Goal: Task Accomplishment & Management: Manage account settings

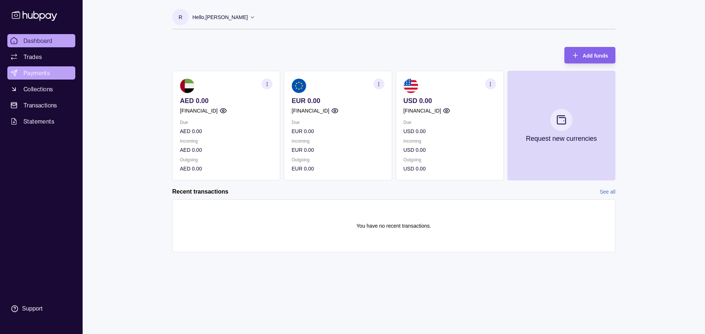
click at [57, 75] on link "Payments" at bounding box center [41, 72] width 68 height 13
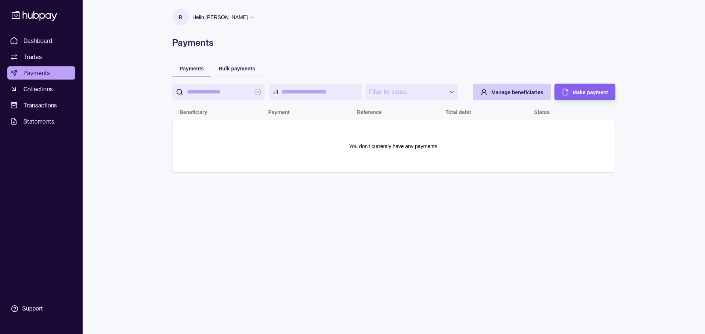
click at [508, 94] on span "Manage beneficiaries" at bounding box center [517, 93] width 52 height 6
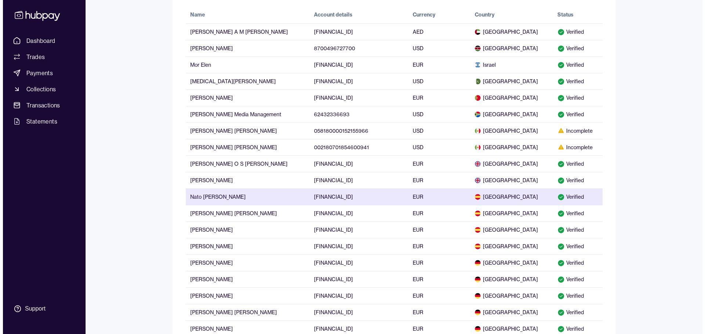
scroll to position [73, 0]
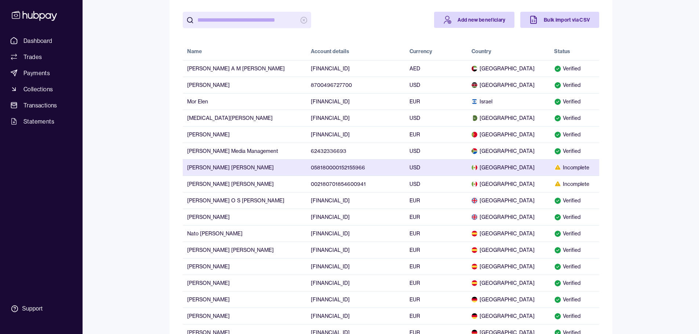
click at [578, 169] on div "Incomplete" at bounding box center [574, 167] width 41 height 7
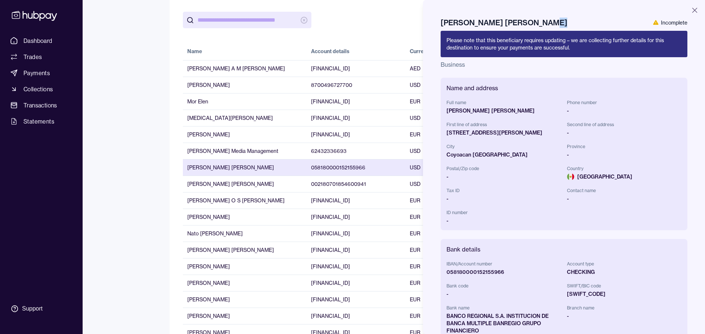
drag, startPoint x: 647, startPoint y: 22, endPoint x: 684, endPoint y: 25, distance: 36.8
click at [684, 25] on div "[PERSON_NAME] [PERSON_NAME] Incomplete Please note that this beneficiary requir…" at bounding box center [564, 167] width 282 height 334
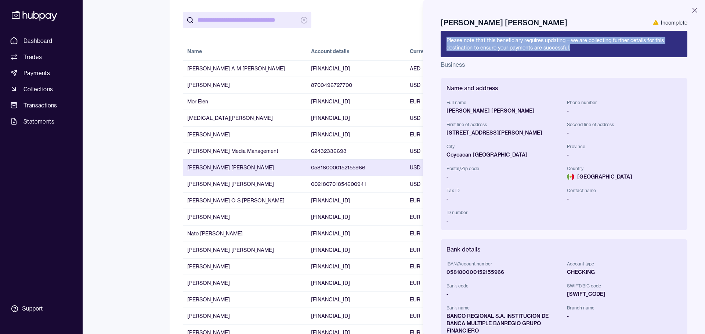
drag, startPoint x: 446, startPoint y: 40, endPoint x: 576, endPoint y: 52, distance: 129.8
click at [576, 52] on div "Please note that this beneficiary requires updating – we are collecting further…" at bounding box center [564, 44] width 247 height 26
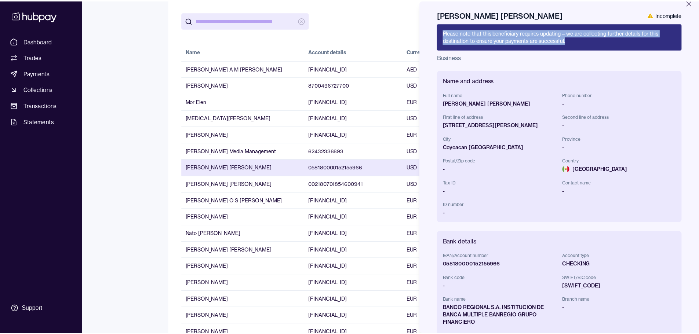
scroll to position [0, 0]
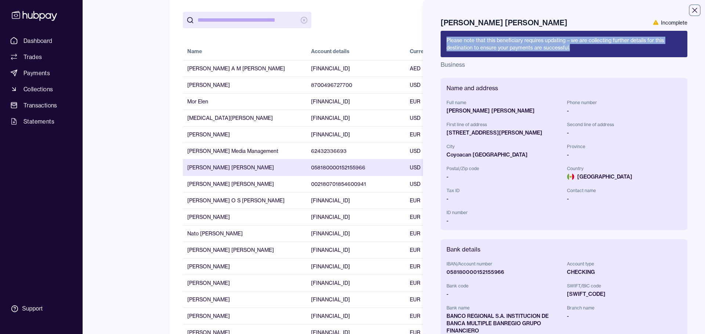
click at [692, 11] on icon "button" at bounding box center [694, 10] width 5 height 5
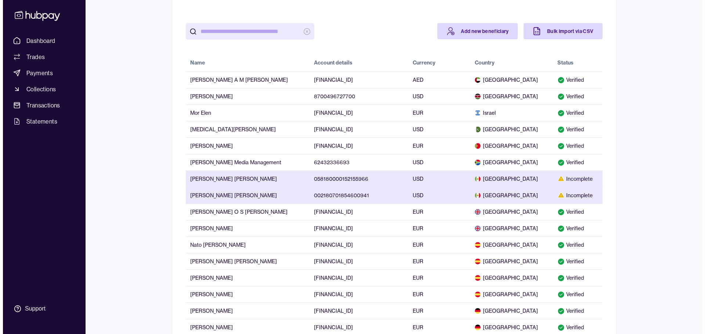
scroll to position [44, 0]
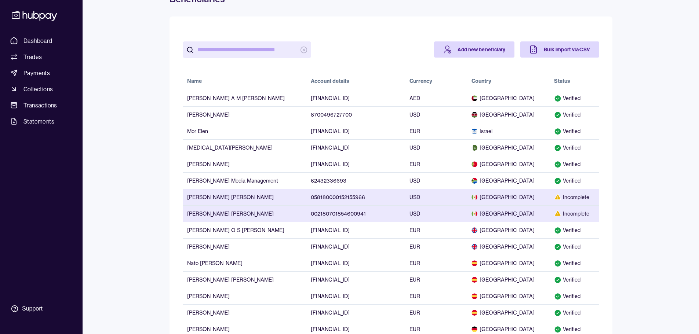
click at [266, 213] on td "[PERSON_NAME] [PERSON_NAME]" at bounding box center [245, 214] width 124 height 17
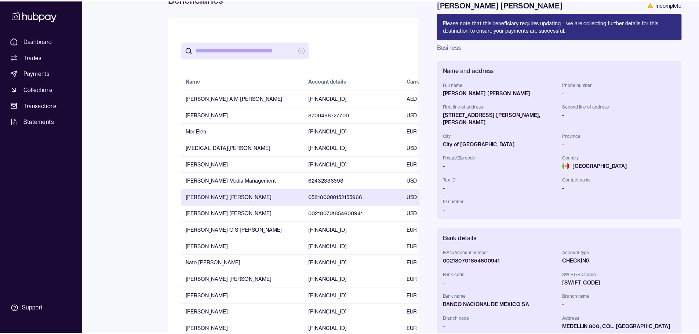
scroll to position [0, 0]
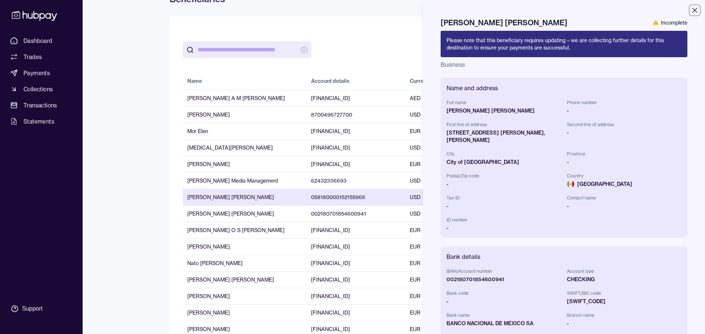
click at [691, 12] on icon "button" at bounding box center [694, 10] width 9 height 9
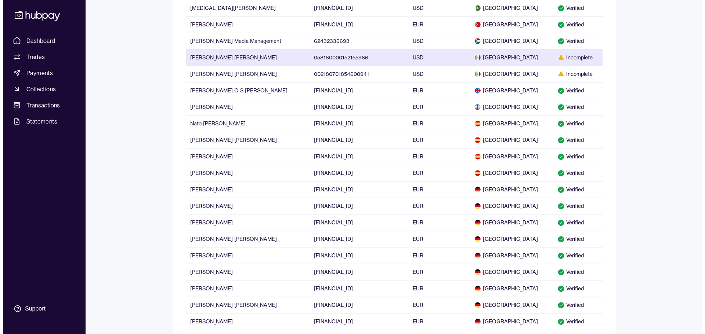
scroll to position [147, 0]
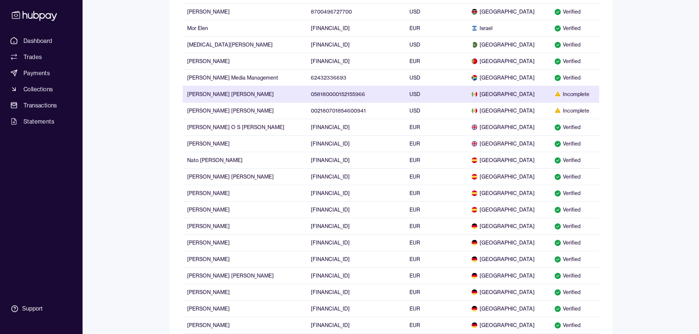
click at [569, 97] on div "Incomplete" at bounding box center [574, 94] width 41 height 7
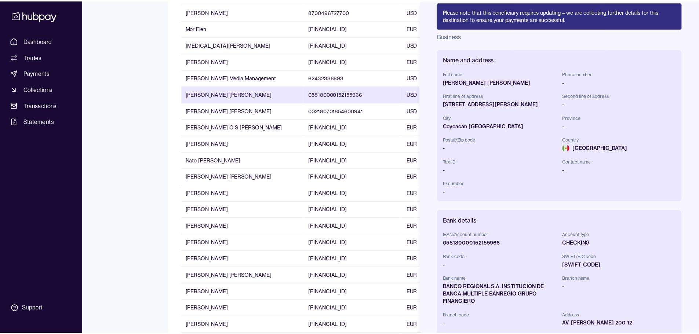
scroll to position [0, 0]
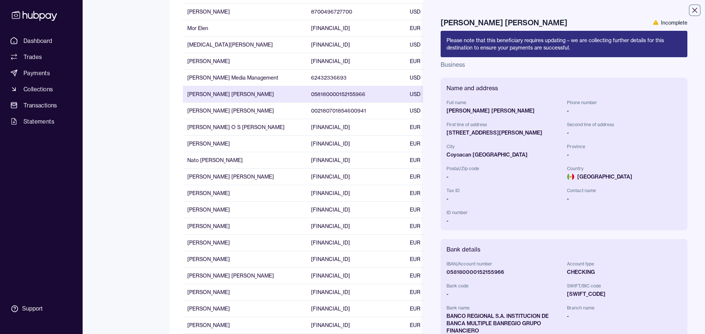
click at [690, 8] on icon "button" at bounding box center [694, 10] width 9 height 9
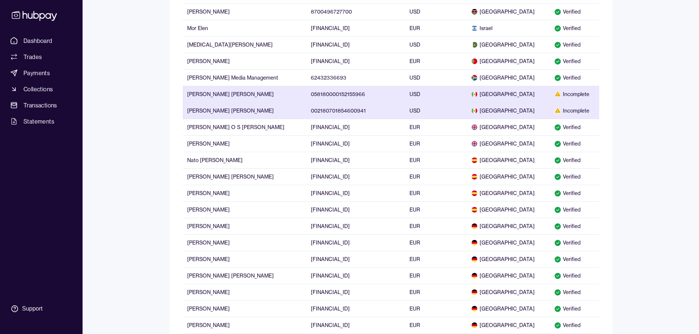
click at [570, 111] on div "Incomplete" at bounding box center [574, 110] width 41 height 7
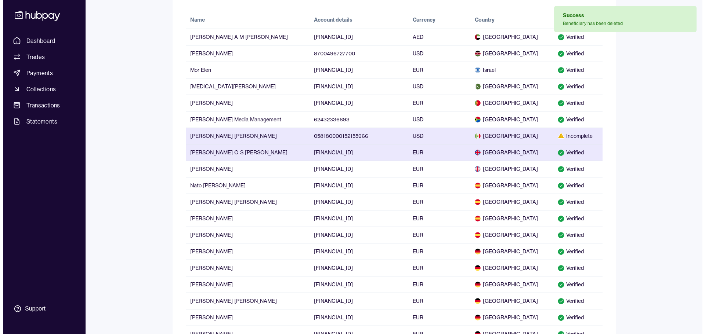
scroll to position [37, 0]
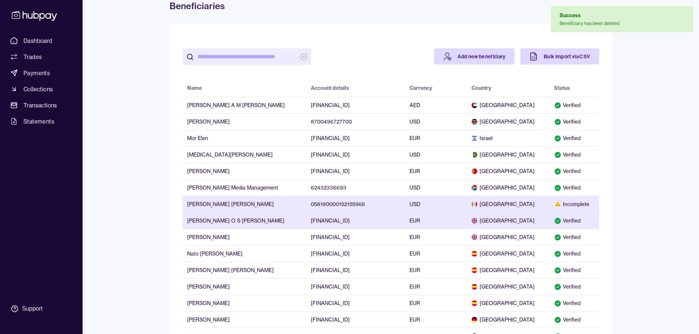
drag, startPoint x: 560, startPoint y: 208, endPoint x: 562, endPoint y: 204, distance: 4.6
click at [562, 204] on div "Incomplete" at bounding box center [574, 204] width 41 height 7
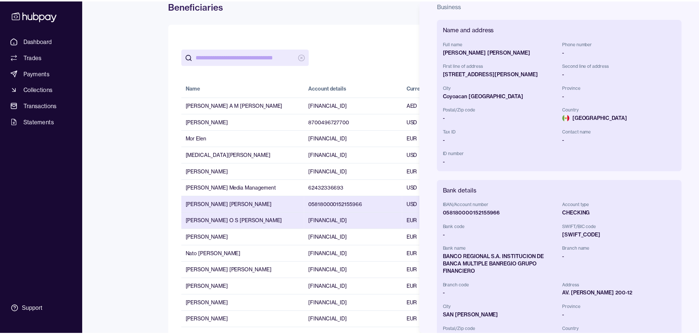
scroll to position [0, 0]
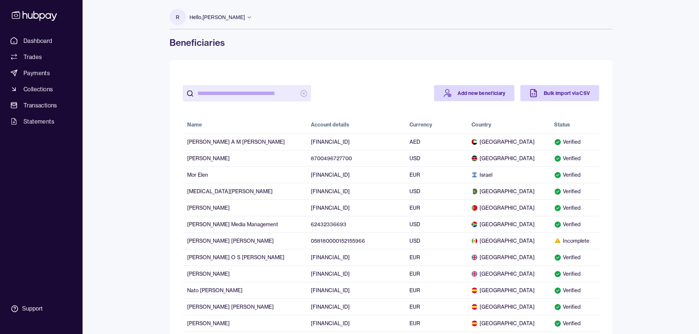
scroll to position [37, 0]
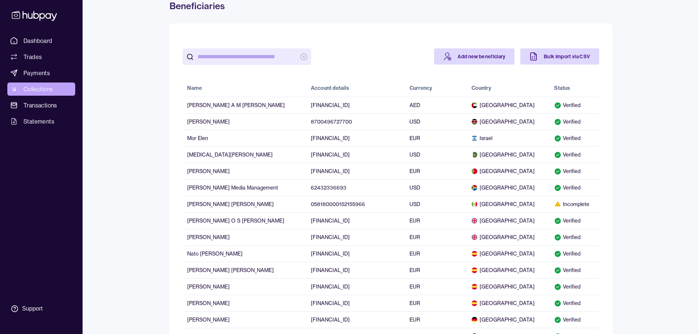
drag, startPoint x: 48, startPoint y: 38, endPoint x: 61, endPoint y: 89, distance: 52.4
click at [48, 38] on span "Dashboard" at bounding box center [37, 40] width 29 height 9
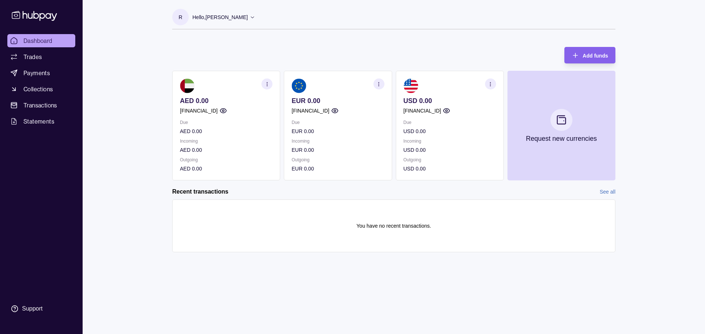
click at [319, 42] on div "Add funds AED 0.00 [FINANCIAL_ID] Due AED 0.00 Incoming AED 0.00 Outgoing AED 0…" at bounding box center [393, 110] width 443 height 141
